Goal: Information Seeking & Learning: Learn about a topic

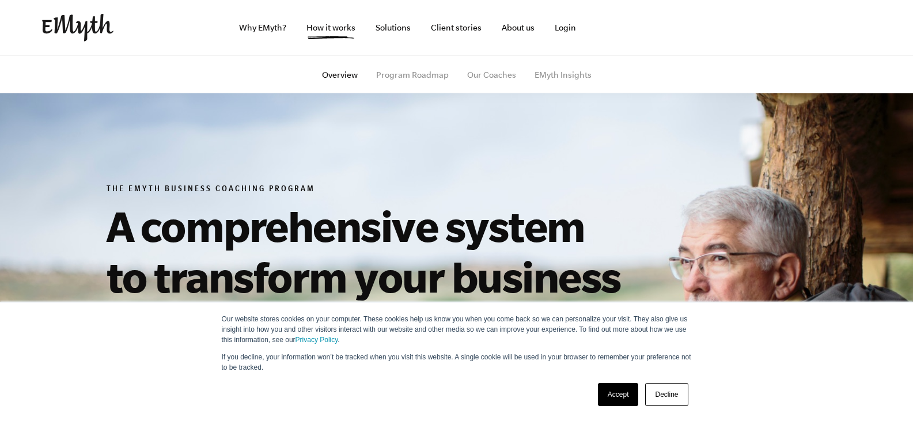
click at [606, 392] on link "Accept" at bounding box center [618, 394] width 41 height 23
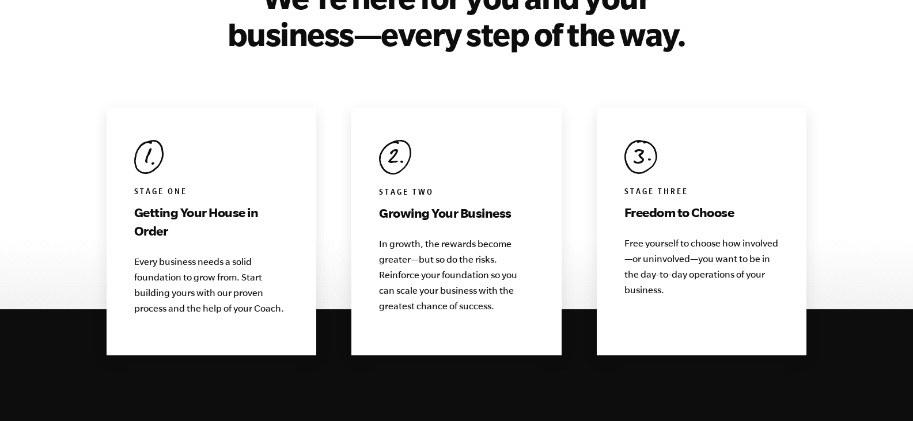
scroll to position [1179, 0]
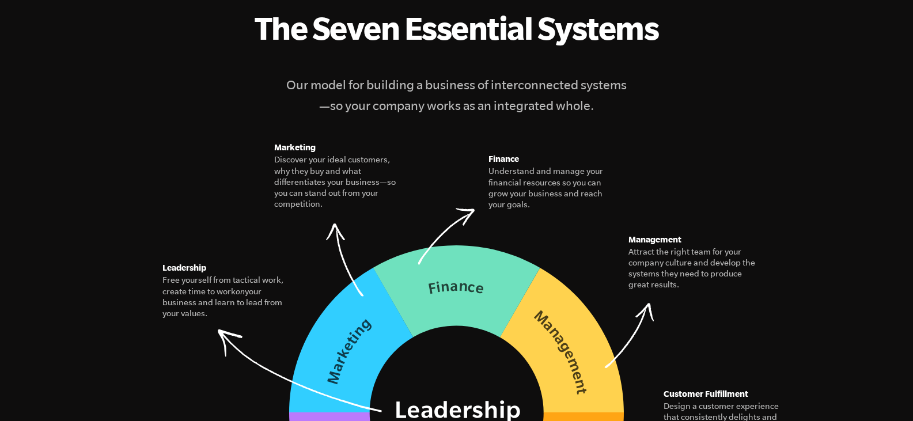
drag, startPoint x: 919, startPoint y: 32, endPoint x: 889, endPoint y: 131, distance: 103.4
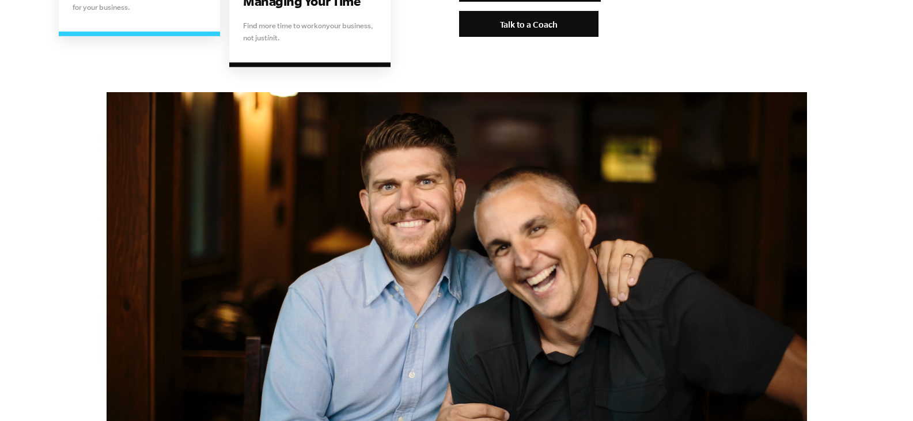
scroll to position [2447, 0]
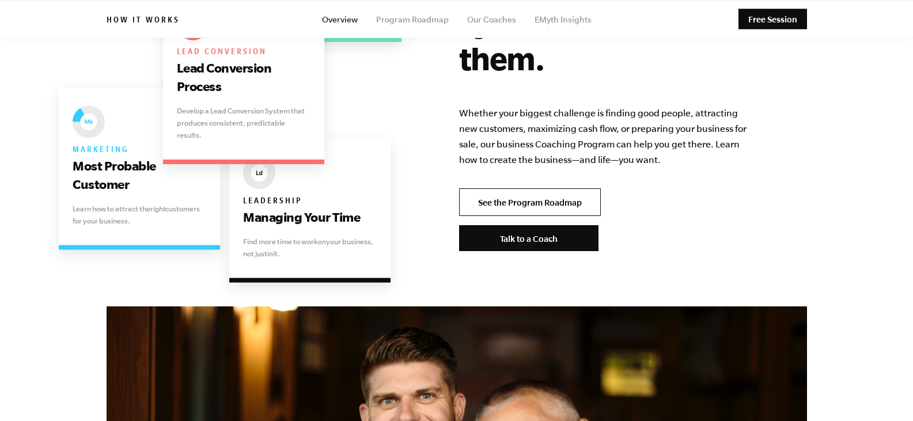
click at [537, 188] on link "See the Program Roadmap" at bounding box center [530, 202] width 142 height 28
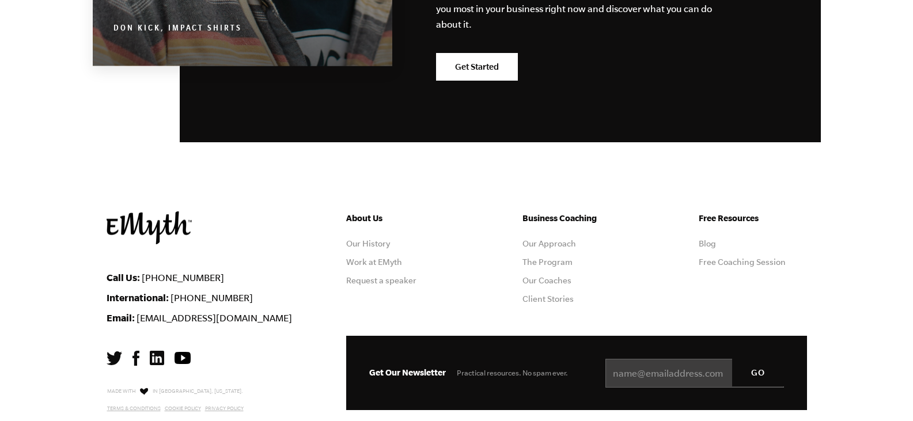
scroll to position [5787, 0]
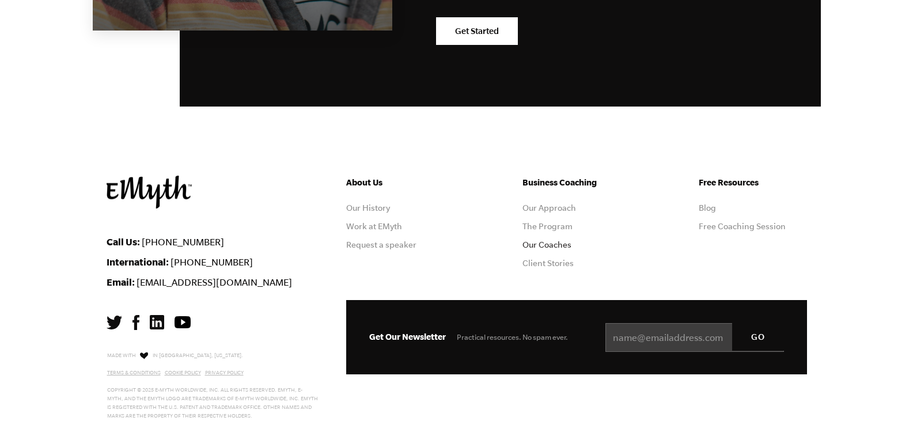
click at [542, 240] on link "Our Coaches" at bounding box center [547, 244] width 49 height 9
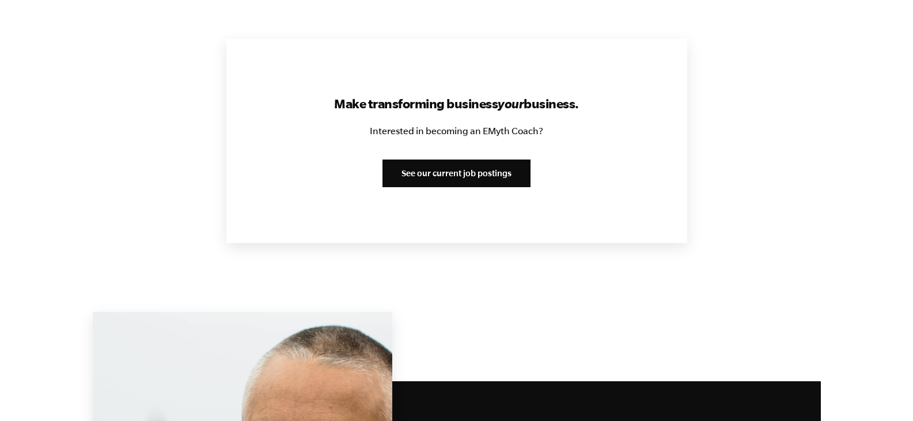
scroll to position [1403, 0]
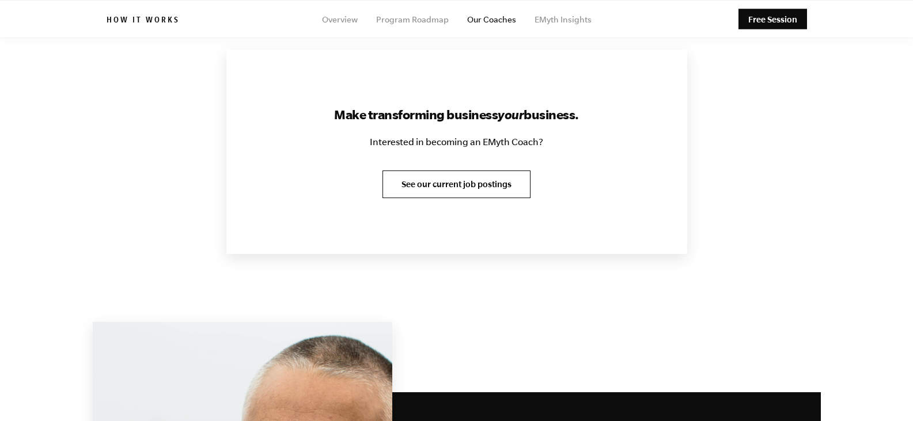
click at [491, 179] on link "See our current job postings" at bounding box center [457, 185] width 148 height 28
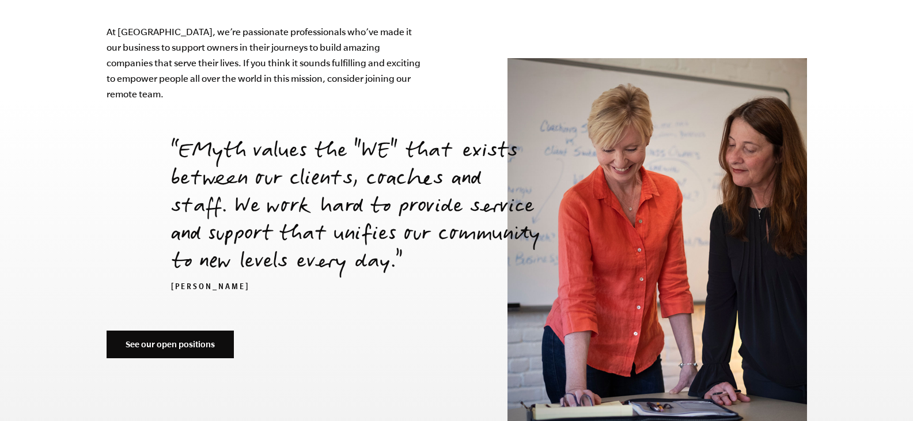
scroll to position [3925, 0]
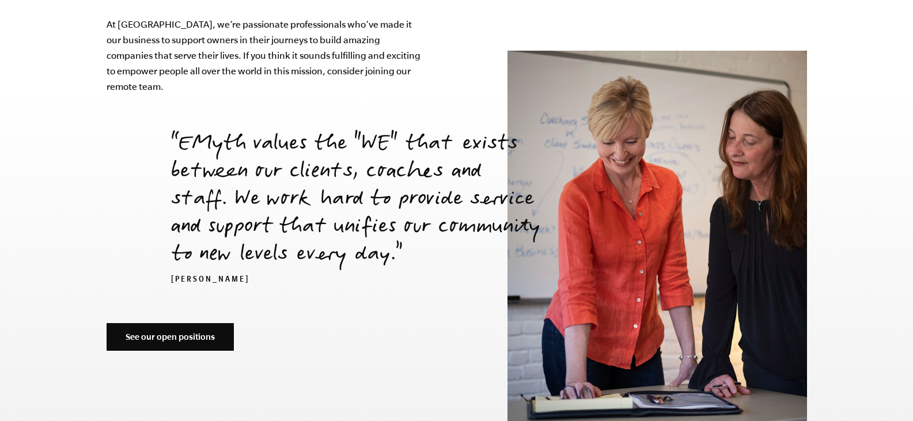
drag, startPoint x: 921, startPoint y: 385, endPoint x: 901, endPoint y: 318, distance: 69.8
click at [187, 323] on link "See our open positions" at bounding box center [170, 337] width 127 height 28
